Goal: Check status: Check status

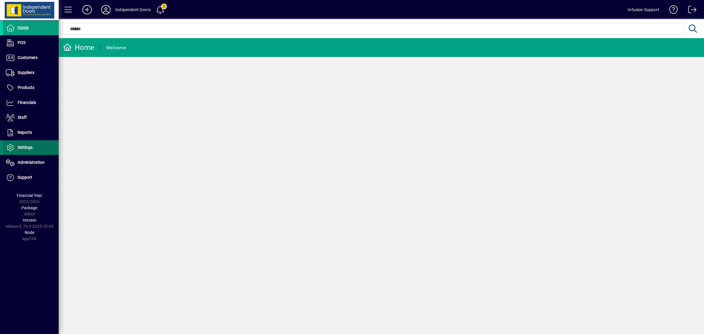
click at [28, 150] on span "Settings" at bounding box center [25, 147] width 15 height 5
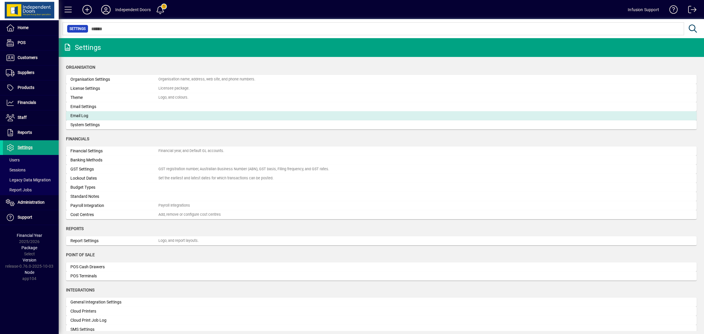
click at [102, 115] on div "Email Log" at bounding box center [114, 116] width 88 height 6
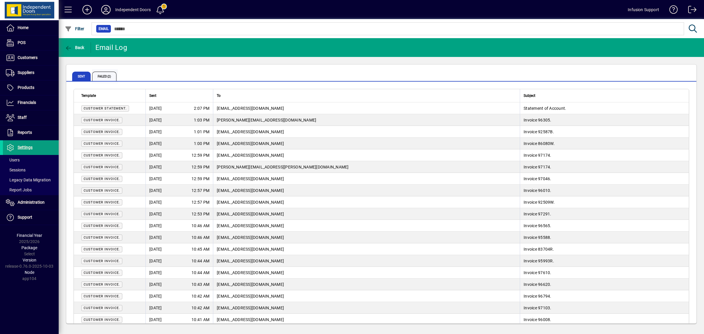
click at [110, 78] on span "Failed (2)" at bounding box center [104, 76] width 24 height 9
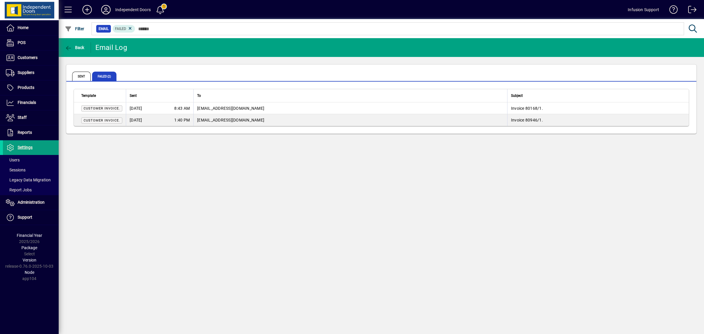
drag, startPoint x: 126, startPoint y: 160, endPoint x: 106, endPoint y: 148, distance: 23.3
click at [106, 148] on div "Back Email Log Sent Failed (2) Template Sent To Subject Customer Invoice. [DATE…" at bounding box center [382, 186] width 646 height 296
click at [106, 10] on icon at bounding box center [106, 9] width 12 height 9
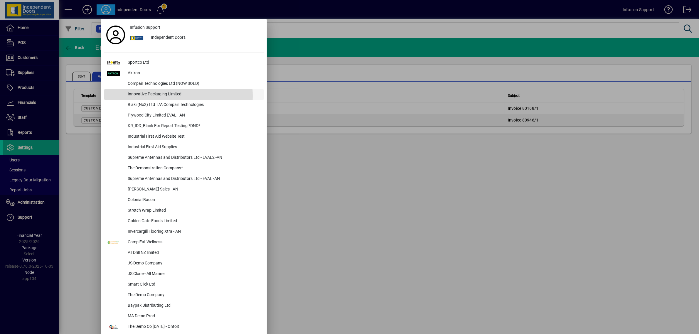
click at [172, 96] on div "Innovative Packaging Limited" at bounding box center [193, 94] width 141 height 11
